Goal: Information Seeking & Learning: Learn about a topic

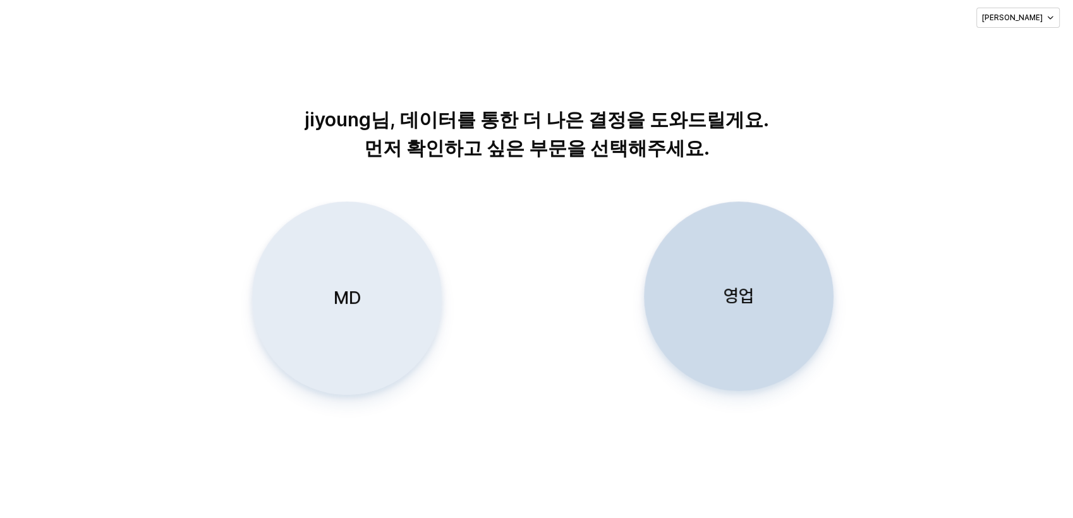
click at [352, 333] on div "MD" at bounding box center [347, 298] width 178 height 192
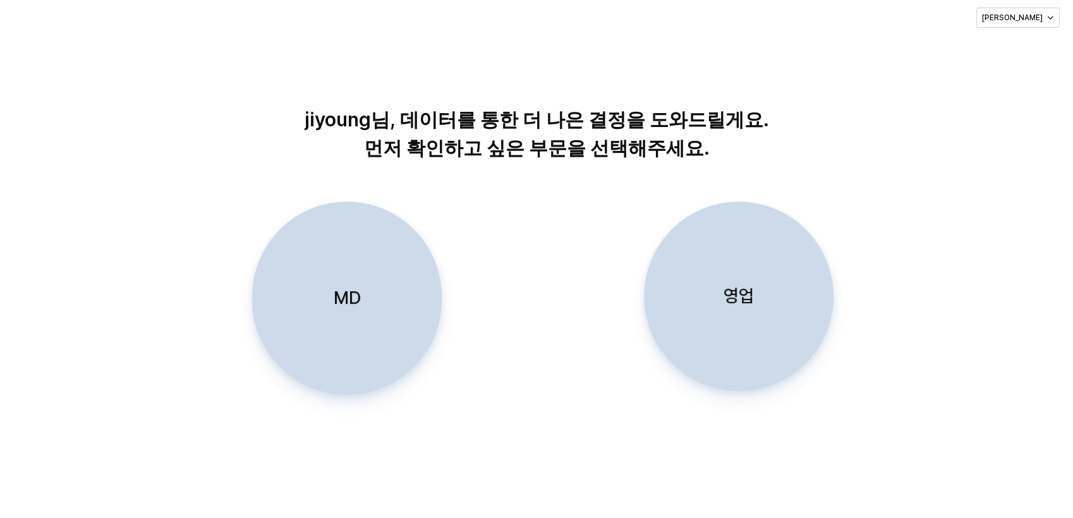
click at [363, 302] on div "MD" at bounding box center [347, 298] width 178 height 192
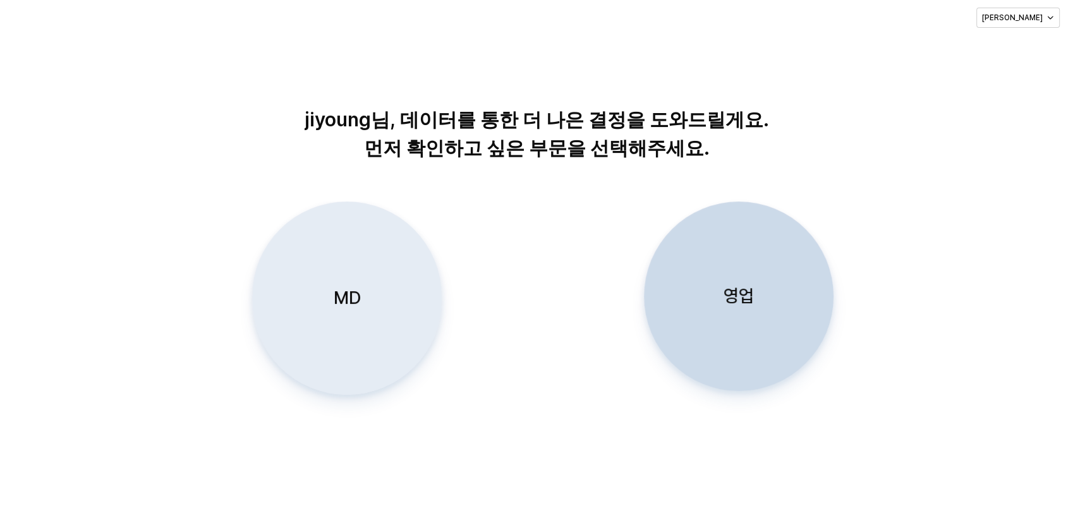
click at [358, 269] on div "MD" at bounding box center [347, 298] width 178 height 192
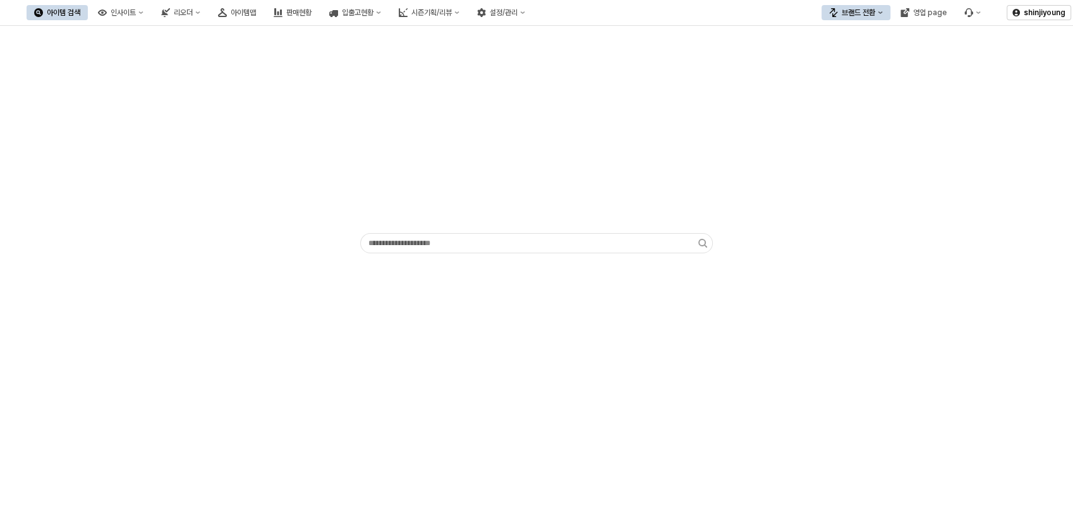
drag, startPoint x: 214, startPoint y: 291, endPoint x: 910, endPoint y: 195, distance: 703.3
click at [910, 195] on div "App Frame" at bounding box center [537, 142] width 1058 height 223
click at [136, 12] on div "인사이트" at bounding box center [123, 12] width 25 height 9
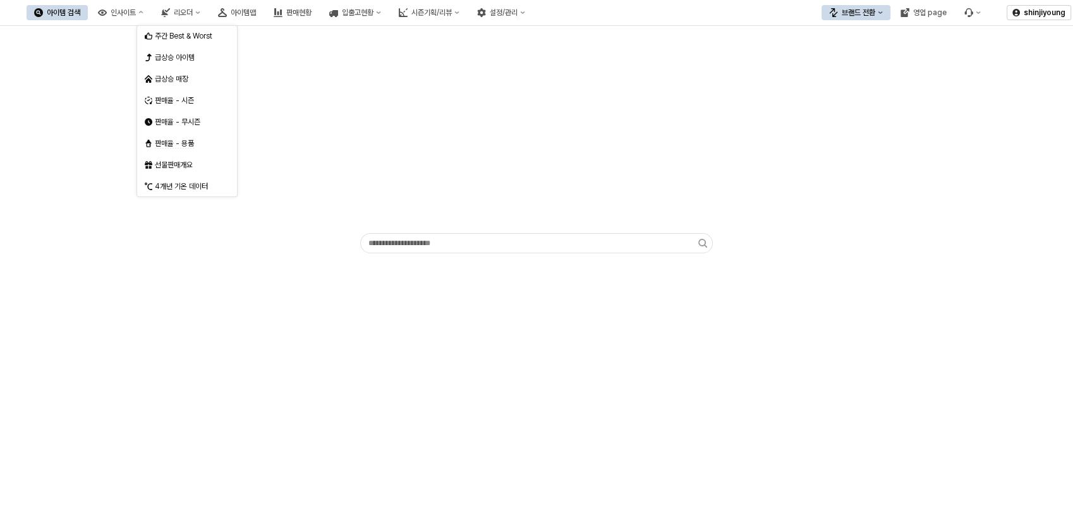
click at [869, 14] on div "브랜드 전환" at bounding box center [859, 12] width 34 height 9
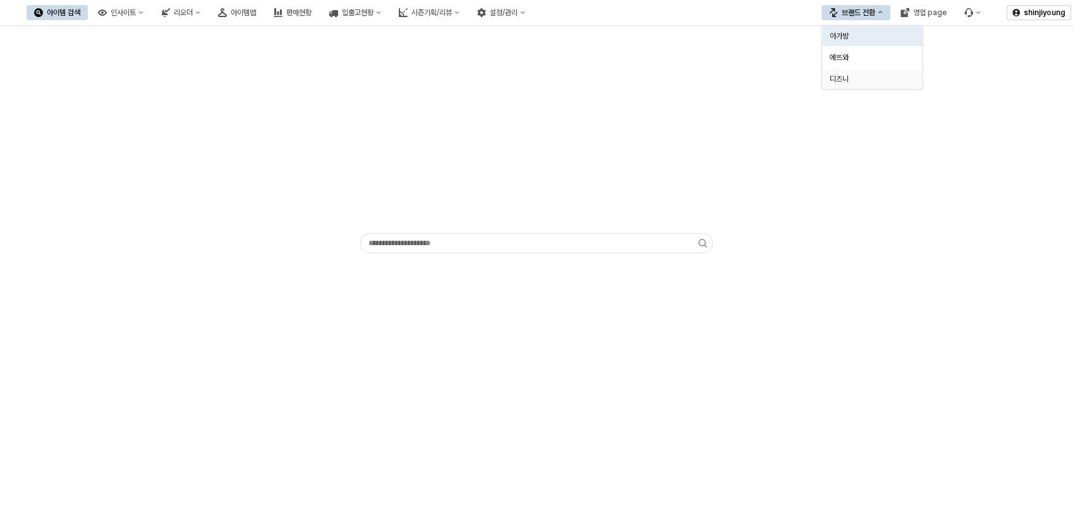
click at [858, 85] on div "디즈니" at bounding box center [872, 79] width 100 height 20
click at [136, 9] on div "인사이트" at bounding box center [123, 12] width 25 height 9
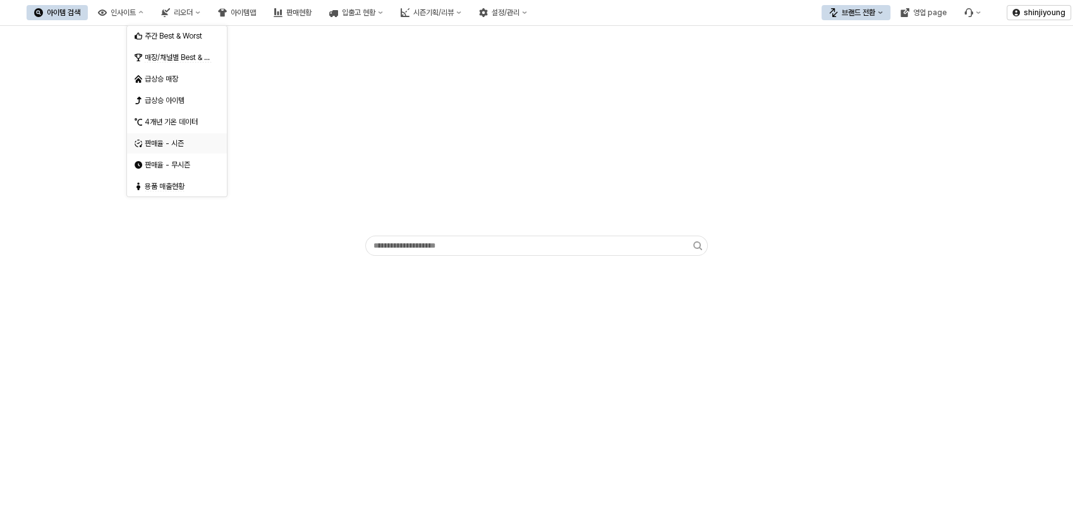
click at [182, 144] on div "판매율 - 시즌" at bounding box center [178, 143] width 67 height 10
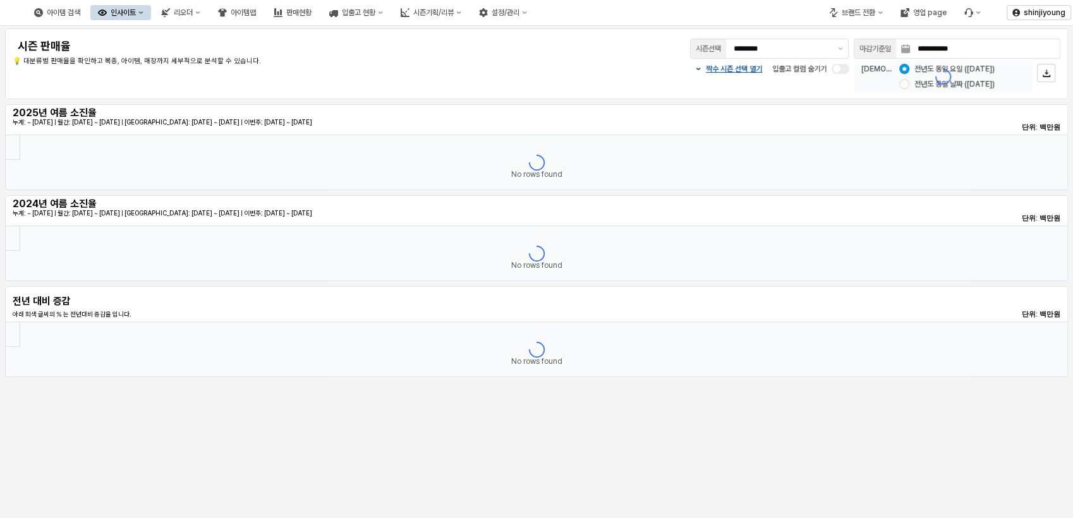
type input "********"
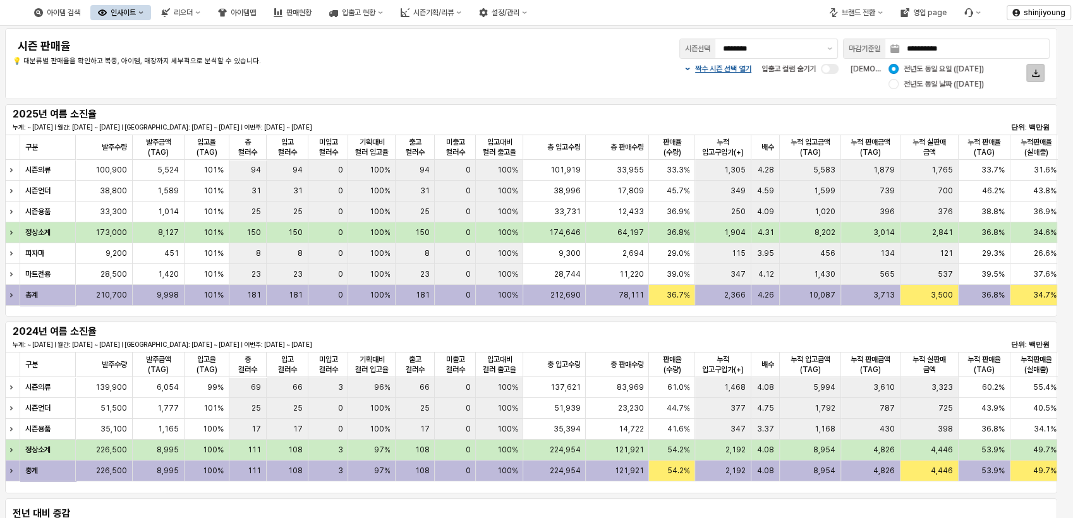
click at [1038, 73] on icon "App Frame" at bounding box center [1036, 74] width 8 height 8
click at [1013, 95] on span "대분류별" at bounding box center [1002, 98] width 25 height 9
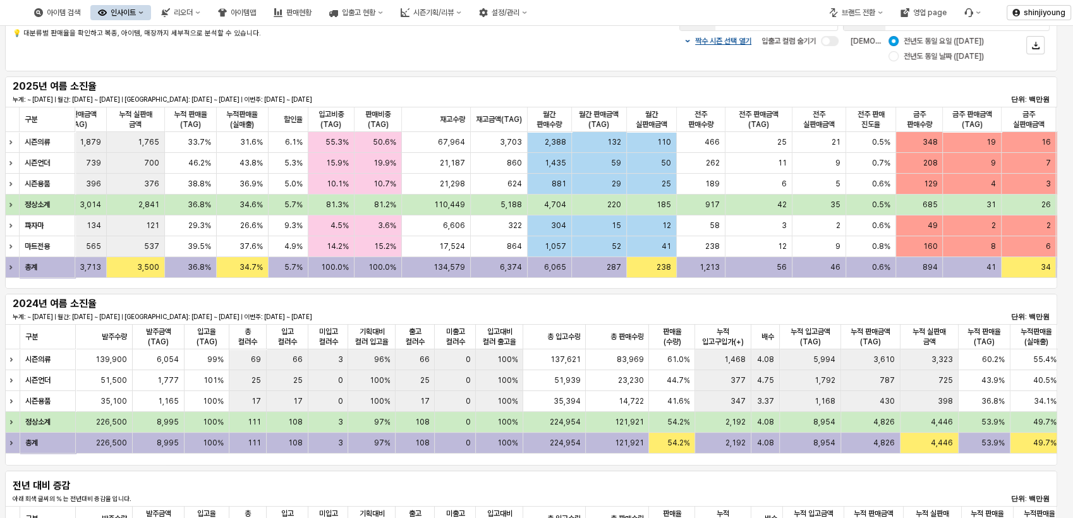
scroll to position [0, 888]
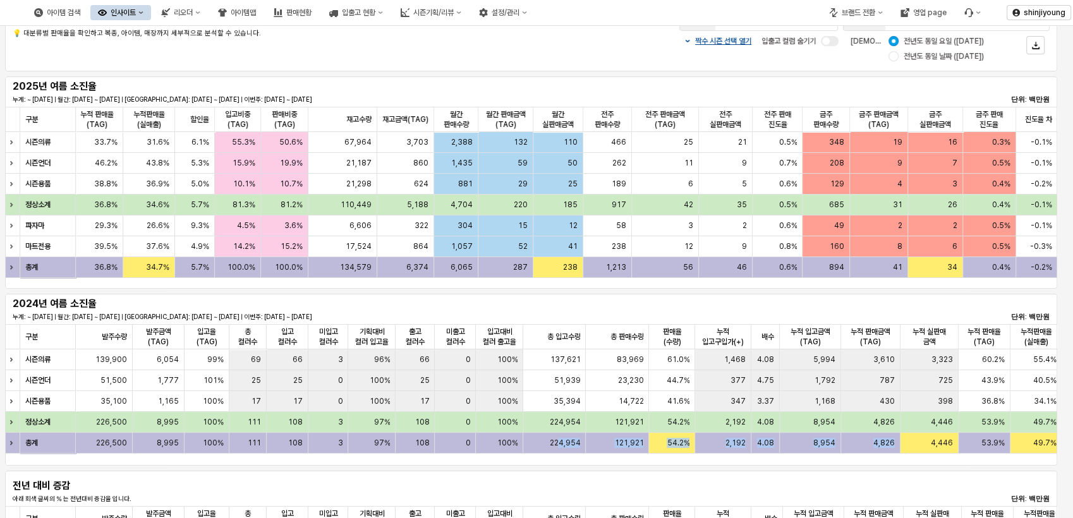
drag, startPoint x: 558, startPoint y: 465, endPoint x: 904, endPoint y: 465, distance: 345.8
click at [904, 465] on div "구분 구분 발주수량 발주수량 발주금액(TAG) 발주금액(TAG) 입고율(TAG) 입고율(TAG) 총 컬러수 총 컬러수 입고 컬러수 입고 컬러수…" at bounding box center [531, 395] width 1053 height 142
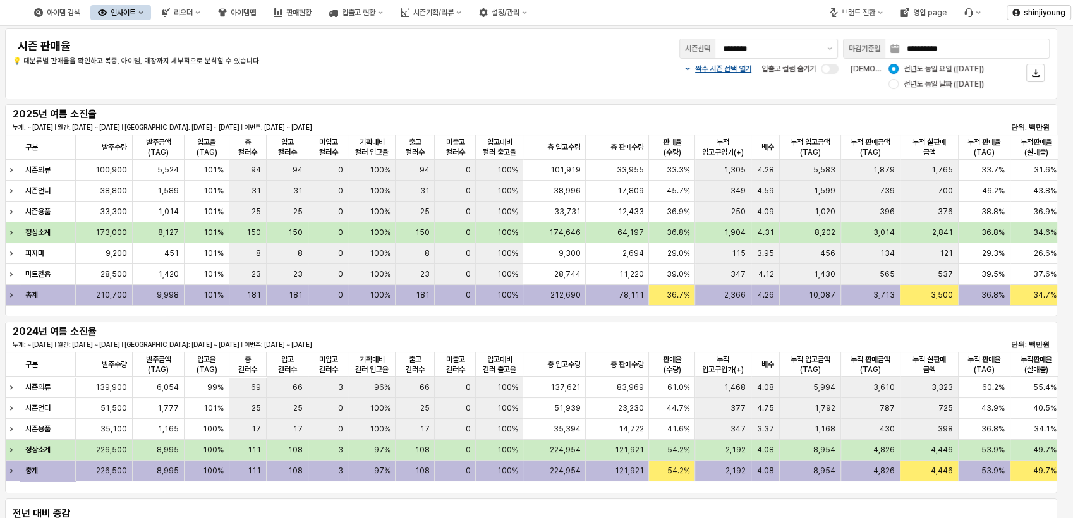
scroll to position [0, 0]
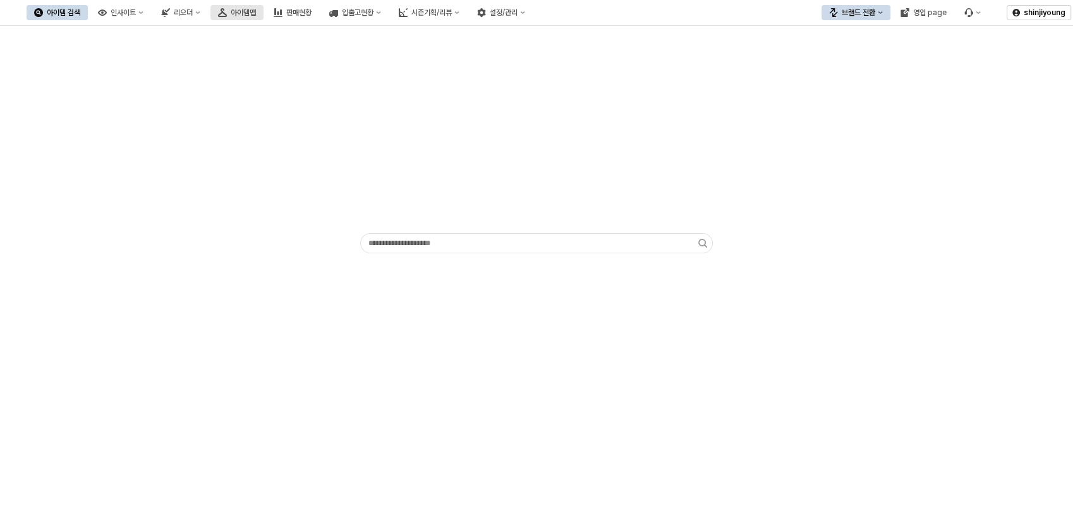
click at [256, 13] on div "아이템맵" at bounding box center [243, 12] width 25 height 9
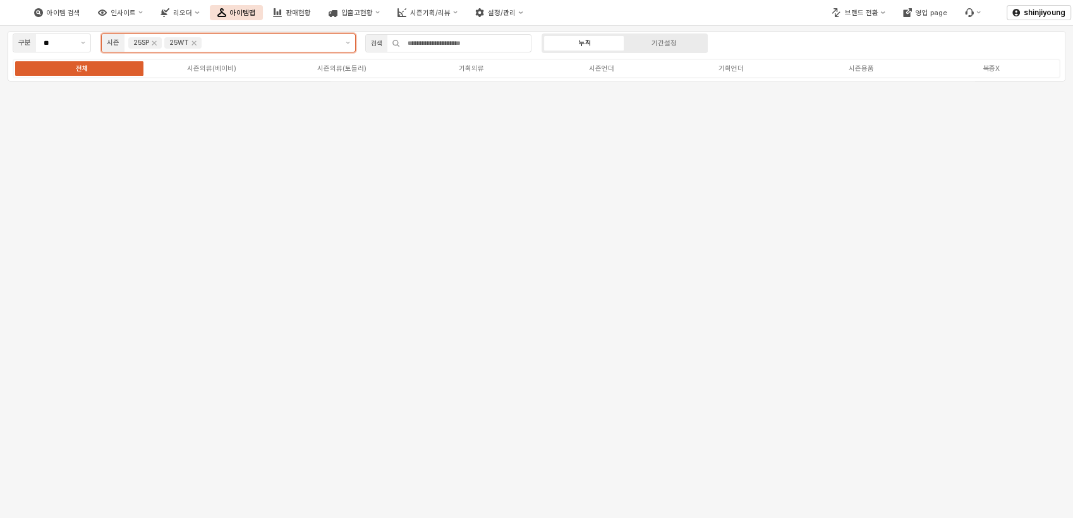
click at [200, 43] on div "25WT" at bounding box center [182, 42] width 37 height 11
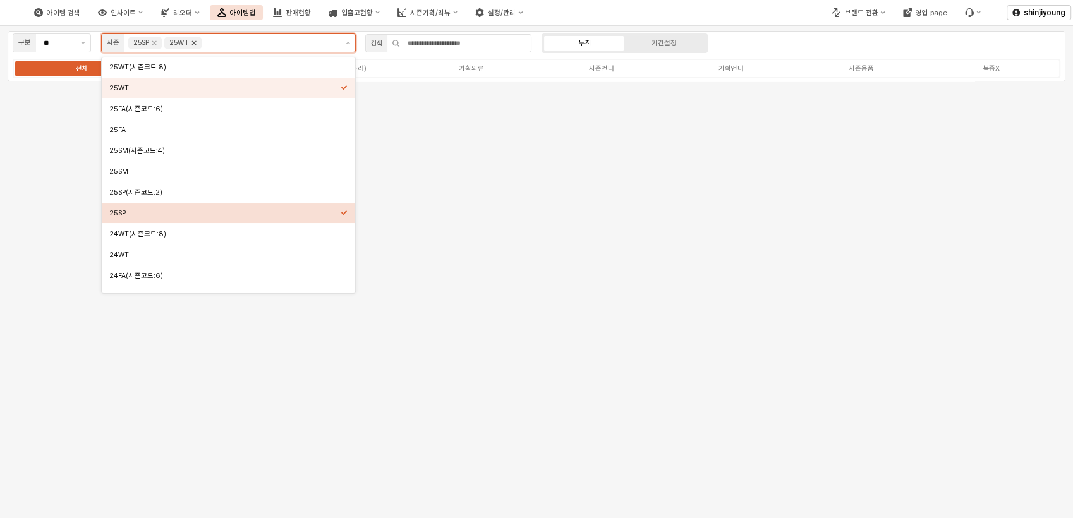
click at [199, 43] on icon "Remove 25WT" at bounding box center [194, 43] width 10 height 10
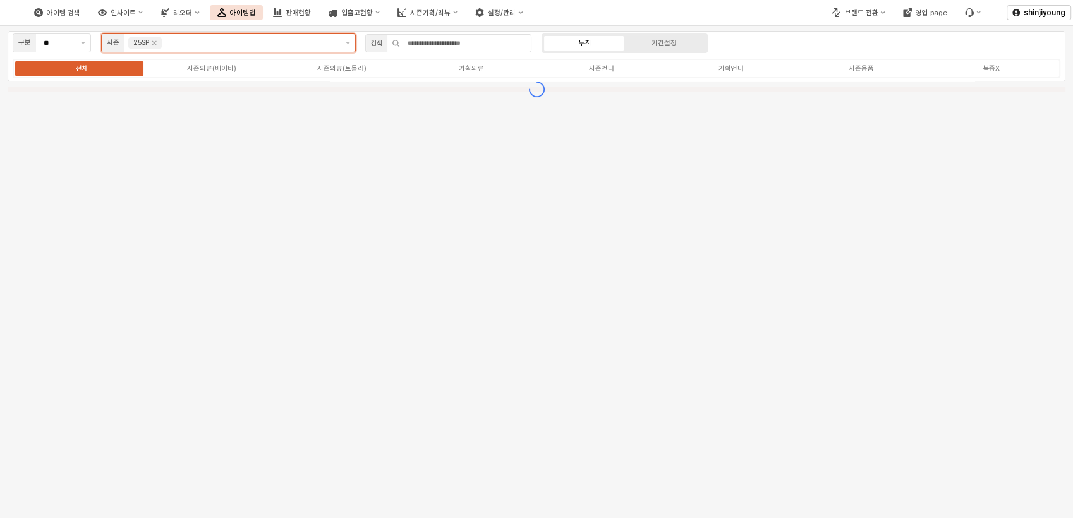
click at [157, 48] on div "25SP" at bounding box center [145, 42] width 34 height 11
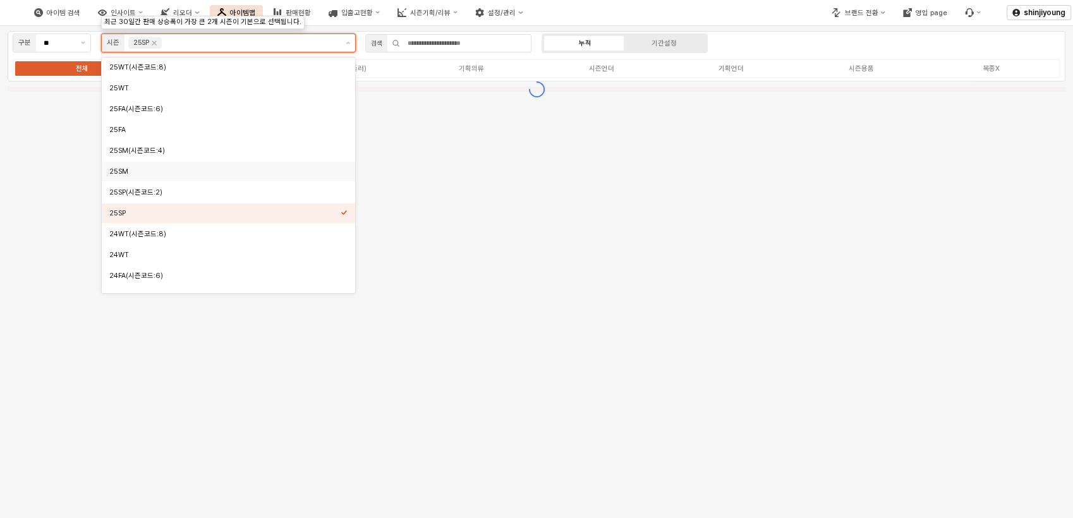
click at [140, 174] on div "25SM" at bounding box center [224, 171] width 231 height 9
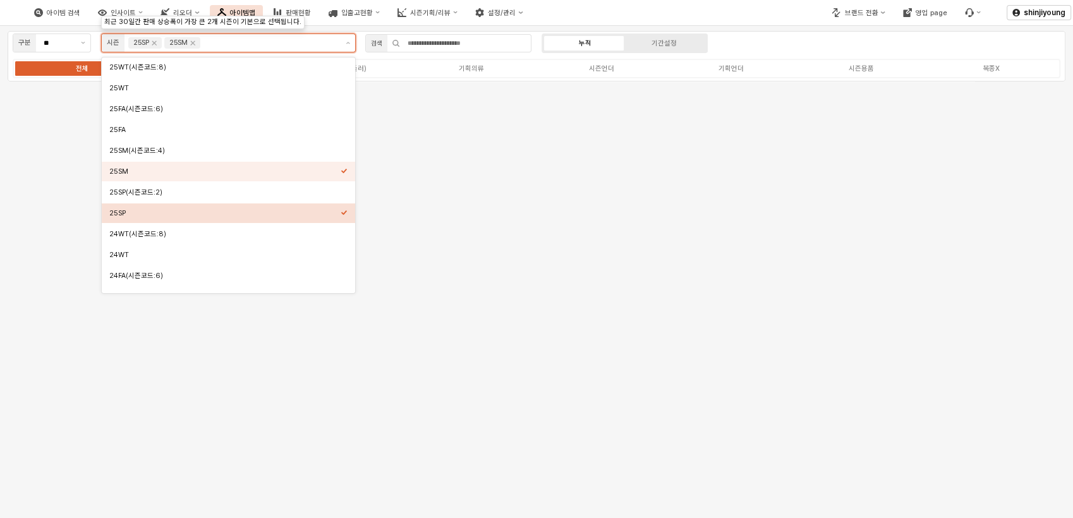
click at [348, 209] on div "25SP" at bounding box center [229, 214] width 254 height 20
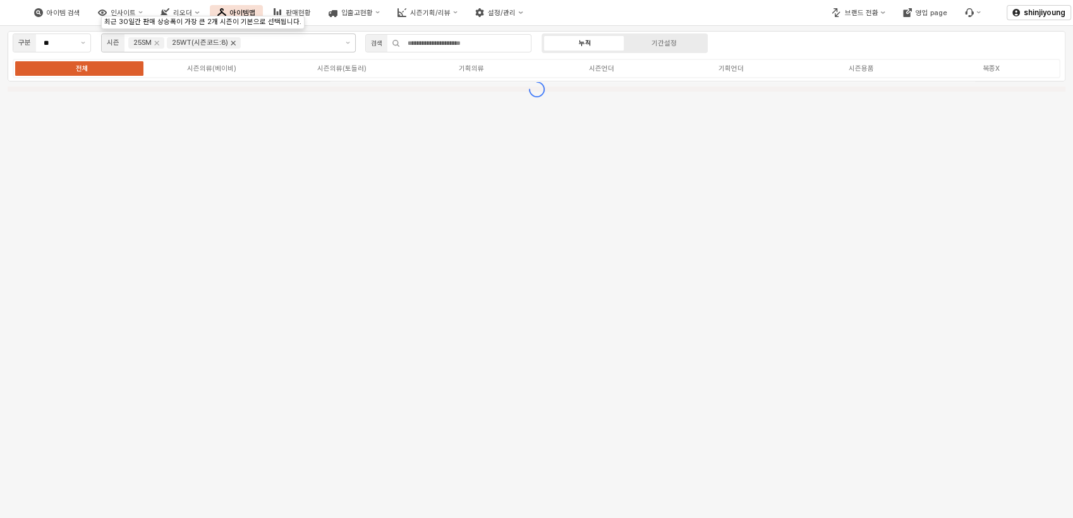
click at [228, 41] on icon "Remove 25WT(시즌코드:8)" at bounding box center [233, 43] width 10 height 10
click at [734, 7] on div "아이템 검색 인사이트 리오더 아이템맵 판매현황 입출고현황 시즌기획/리뷰 설정/관리" at bounding box center [402, 12] width 805 height 27
click at [220, 70] on div "시즌의류(베이비)" at bounding box center [211, 68] width 49 height 8
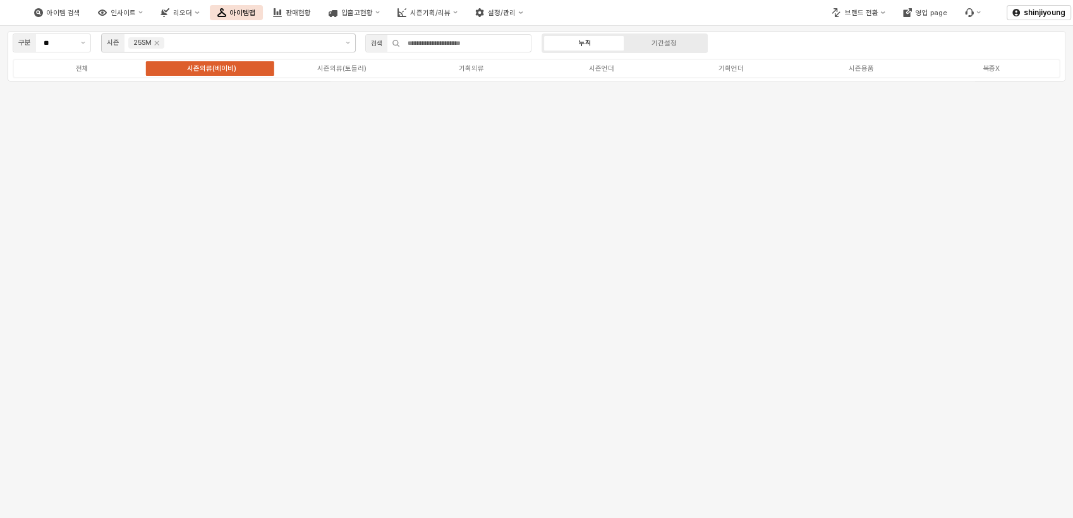
click at [377, 249] on div "구분 ** 시즌 25SM 검색 누적 기간설정 전체 시즌의류(베이비) 시즌의류(토들러) 기획의류 시즌언더 기획언더 시즌용품 복종X" at bounding box center [536, 272] width 1073 height 492
click at [311, 15] on div "판매현황" at bounding box center [298, 13] width 25 height 8
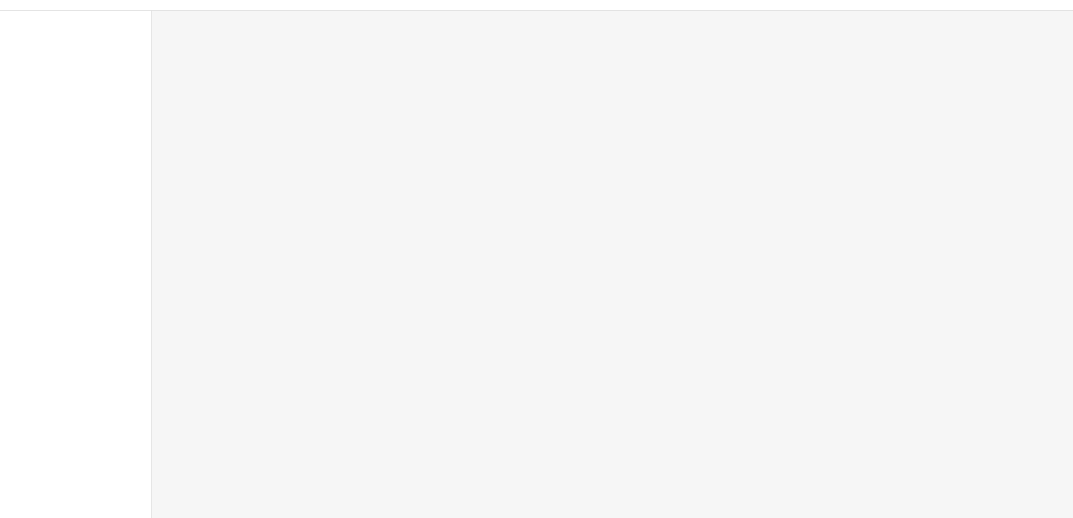
click at [402, 1] on div at bounding box center [536, 5] width 1073 height 10
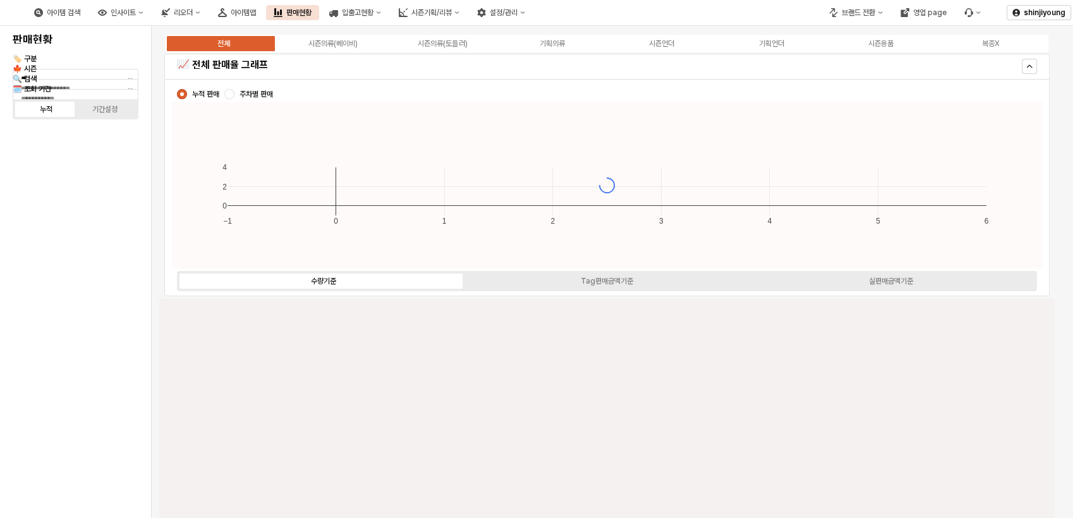
type input "****"
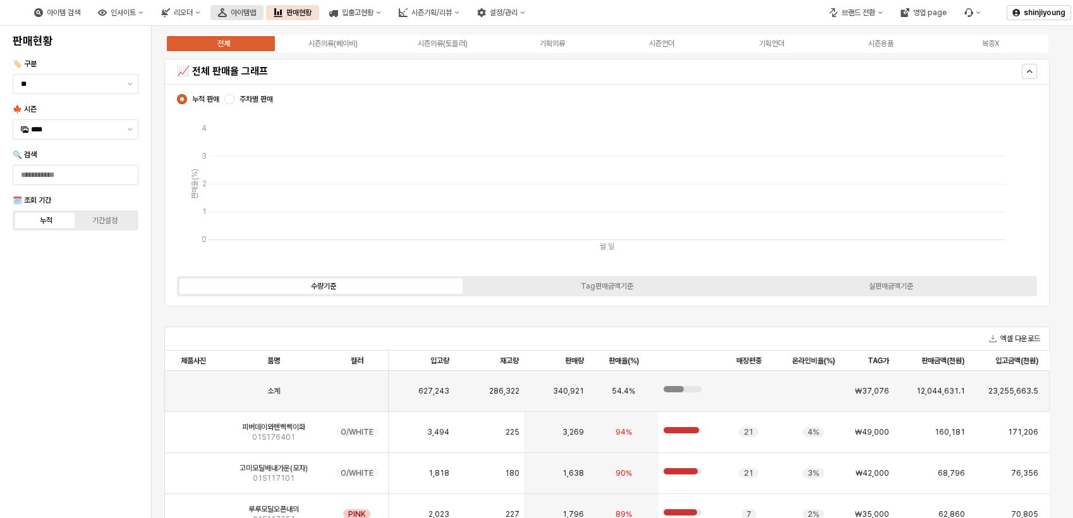
click at [256, 15] on div "아이템맵" at bounding box center [243, 12] width 25 height 9
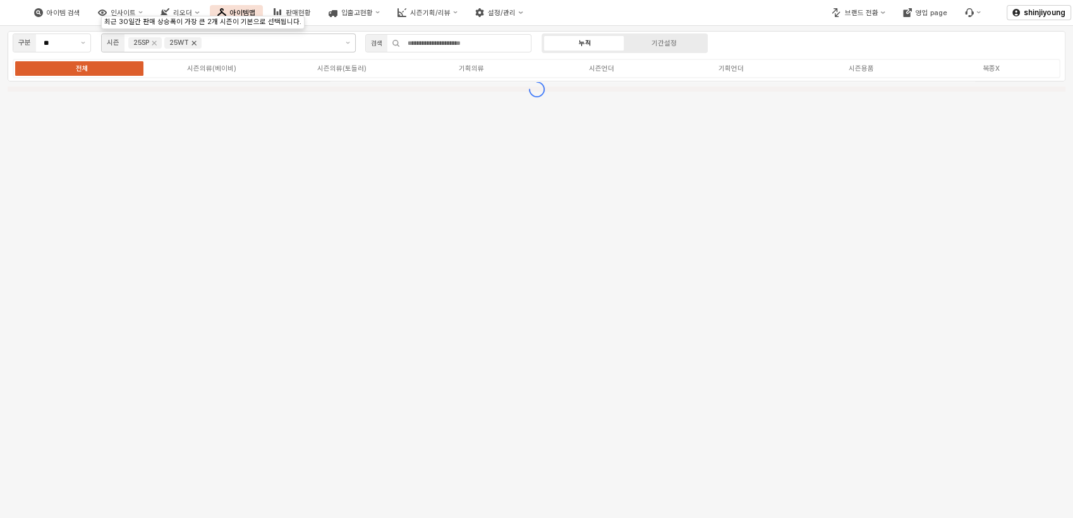
click at [199, 44] on icon "Remove 25WT" at bounding box center [194, 43] width 10 height 10
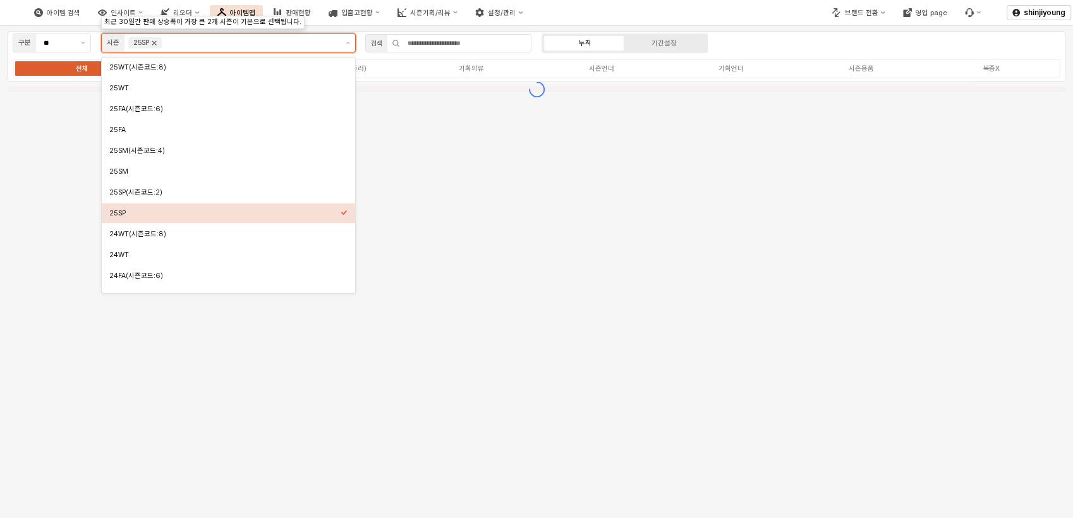
click at [152, 40] on icon "Remove 25SP" at bounding box center [154, 43] width 10 height 10
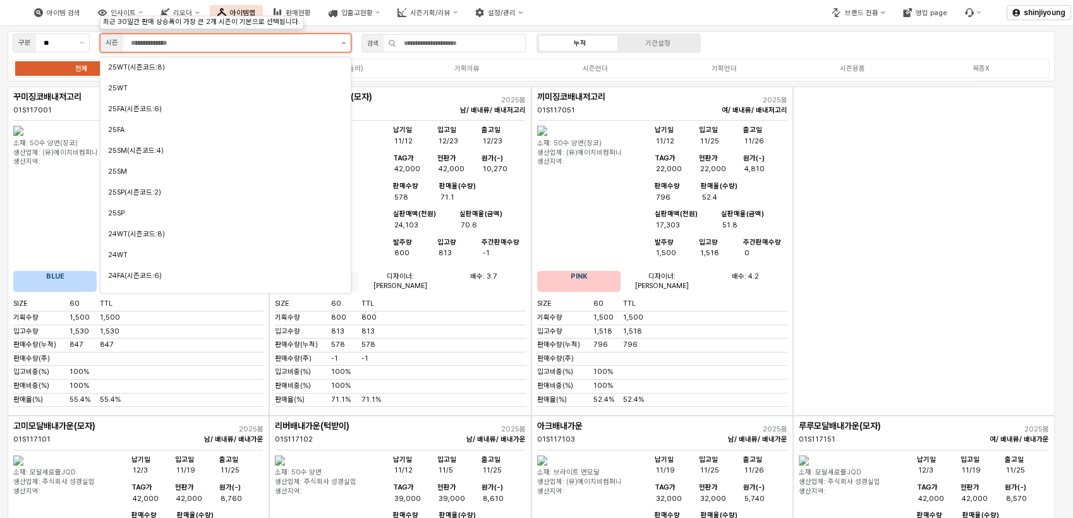
click at [345, 43] on icon "제안 사항 표시" at bounding box center [343, 43] width 4 height 3
click at [133, 171] on div "25SM" at bounding box center [222, 171] width 228 height 9
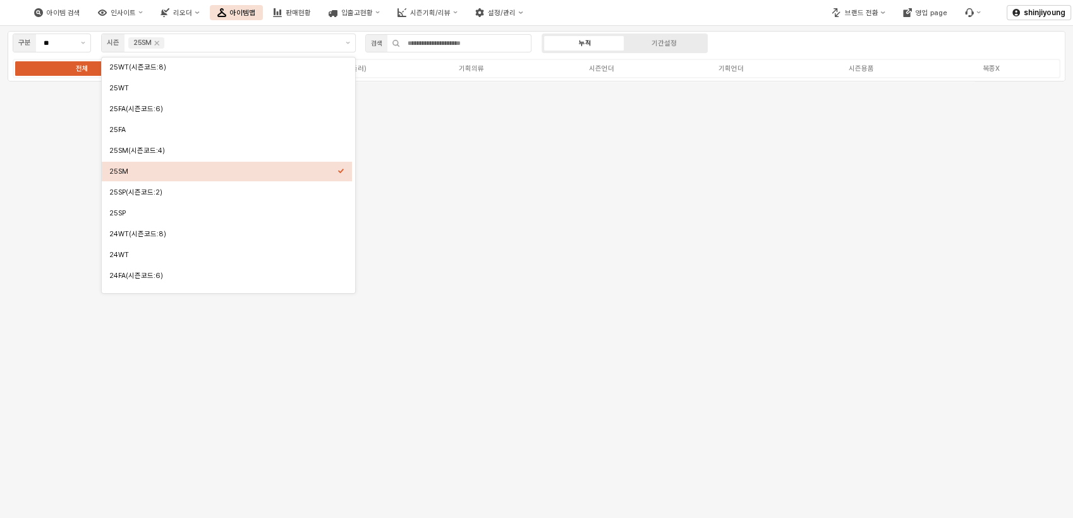
click at [784, 39] on div "구분 ** 시즌 25SM 검색 누적 기간설정 전체 시즌의류(베이비) 시즌의류(토들러) 기획의류 시즌언더 기획언더 시즌용품 복종X" at bounding box center [537, 56] width 1058 height 51
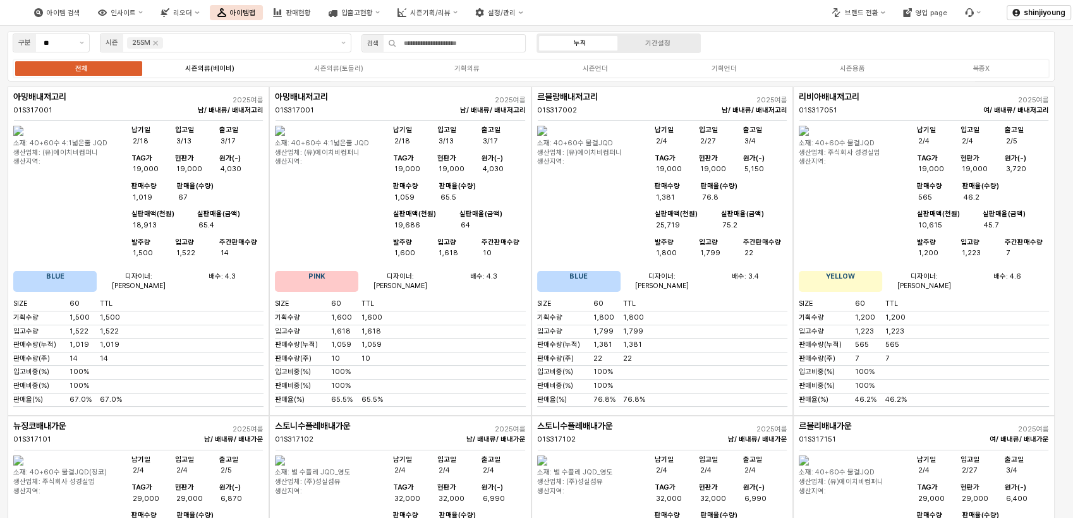
click at [223, 67] on div "시즌의류(베이비)" at bounding box center [209, 68] width 49 height 8
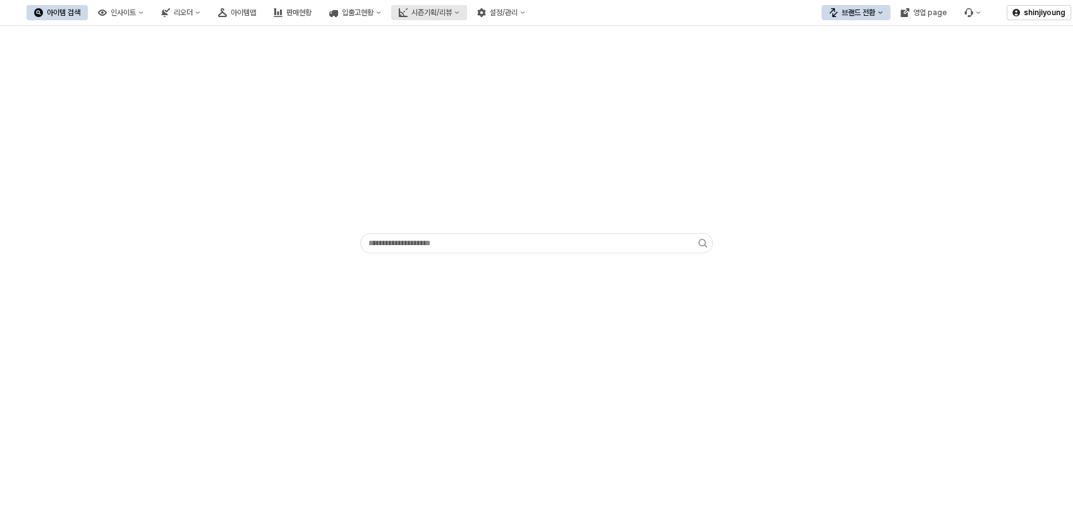
click at [467, 18] on button "시즌기획/리뷰" at bounding box center [429, 12] width 76 height 15
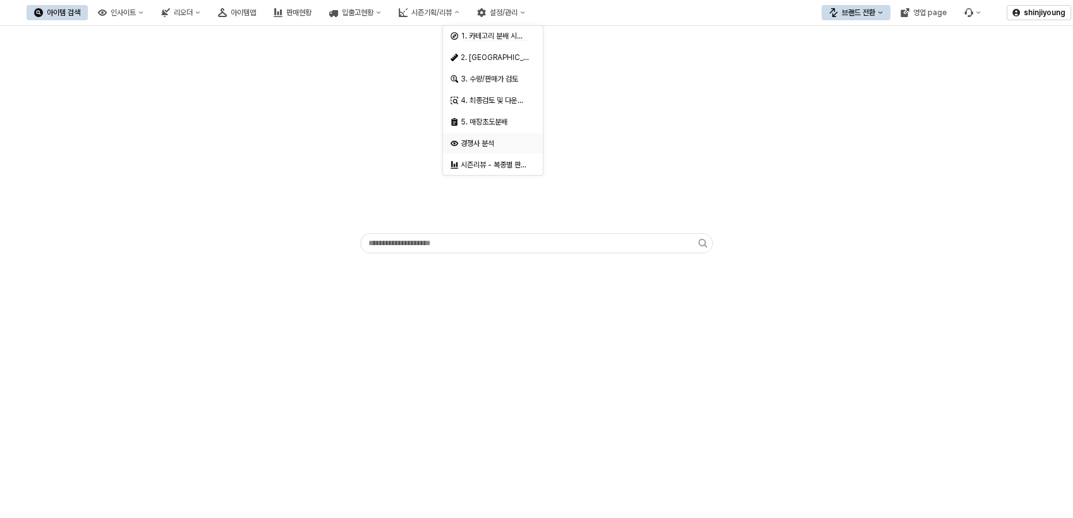
click at [491, 147] on div "경쟁사 분석" at bounding box center [494, 143] width 67 height 10
